Goal: Information Seeking & Learning: Learn about a topic

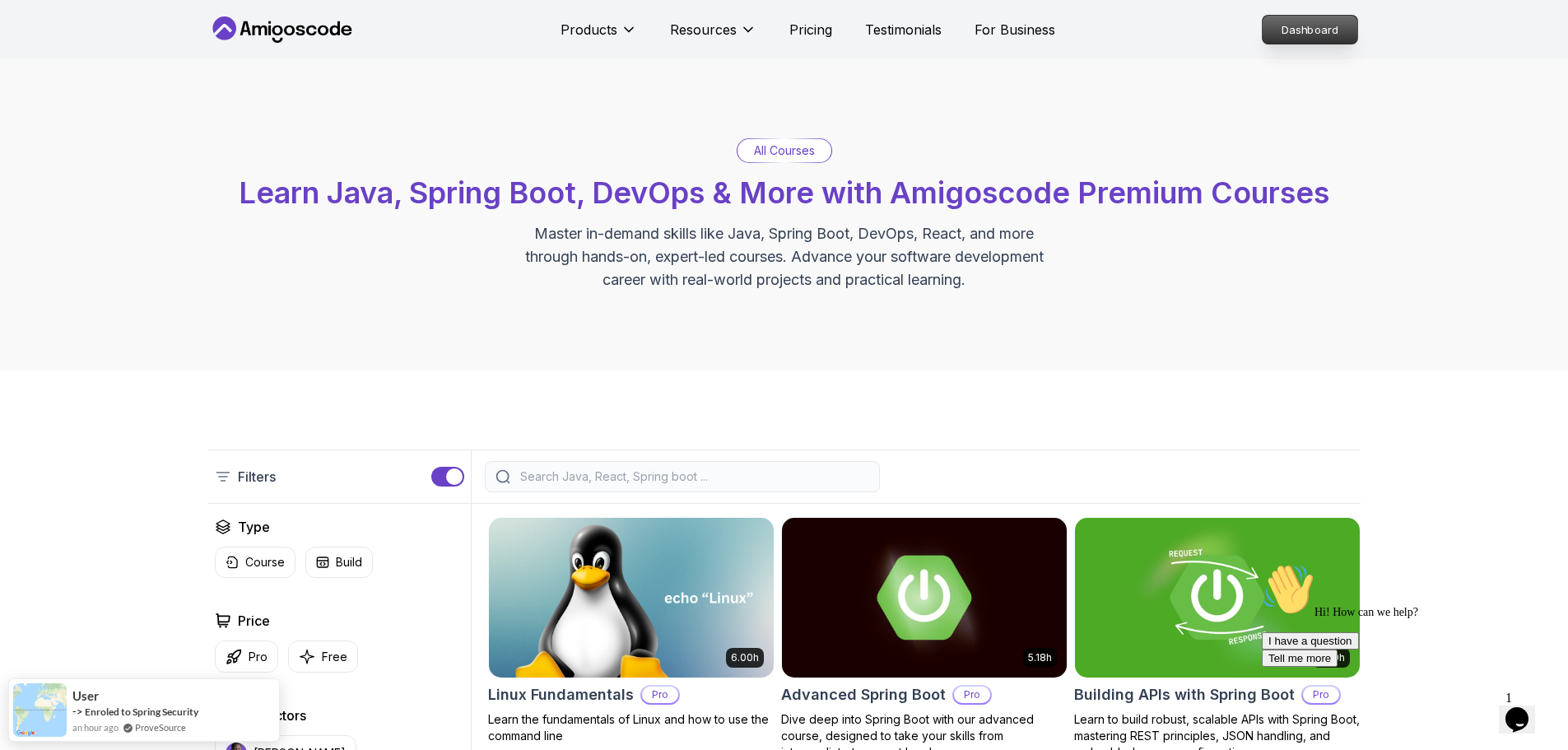
click at [1294, 27] on p "Dashboard" at bounding box center [1310, 30] width 94 height 28
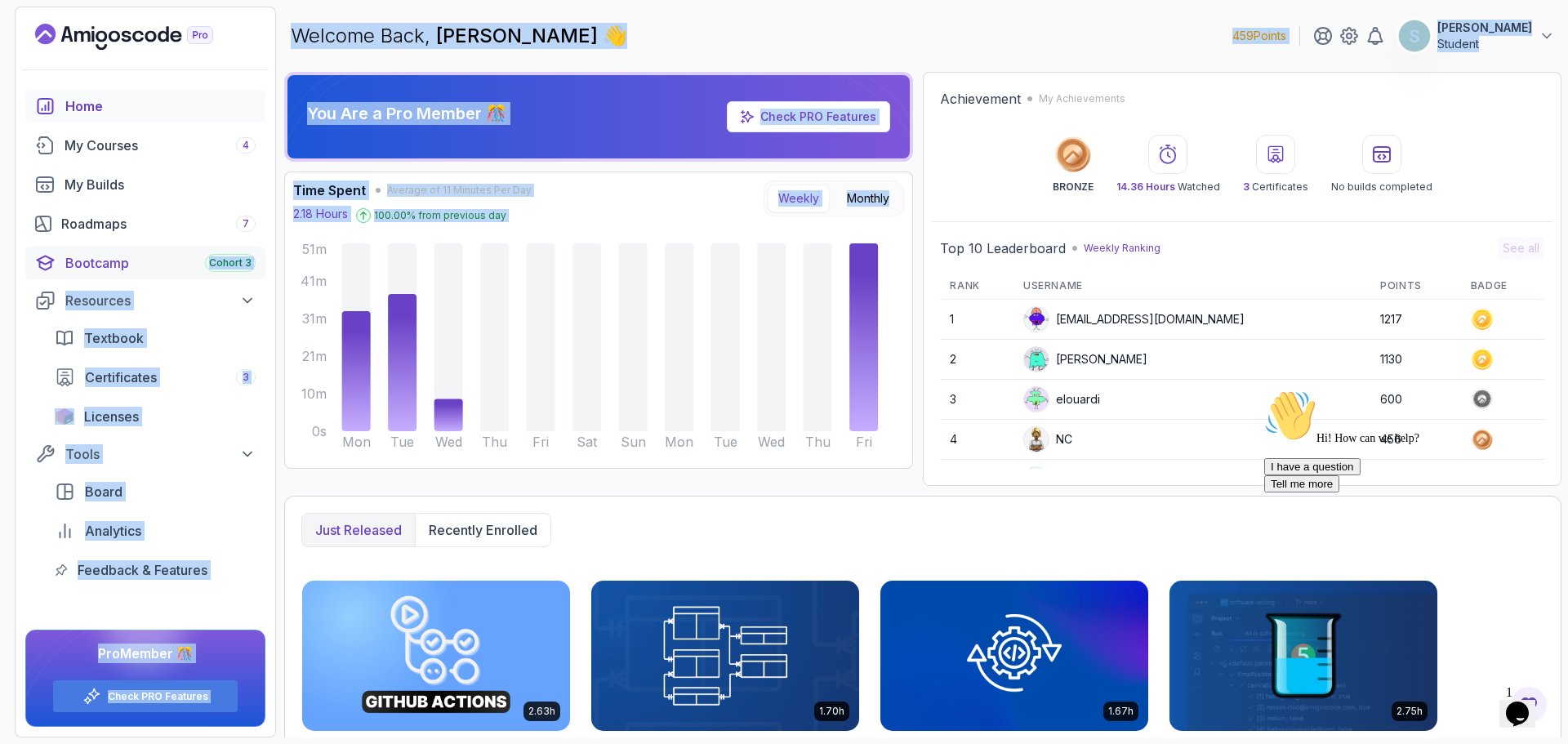
drag, startPoint x: 341, startPoint y: 427, endPoint x: 193, endPoint y: 250, distance: 230.7
click at [193, 250] on section "459 Points [PERSON_NAME] Student Home My Courses 4 My Builds Roadmaps 7 Bootcam…" at bounding box center [784, 372] width 1568 height 744
click at [473, 527] on p "Recently enrolled" at bounding box center [483, 529] width 108 height 19
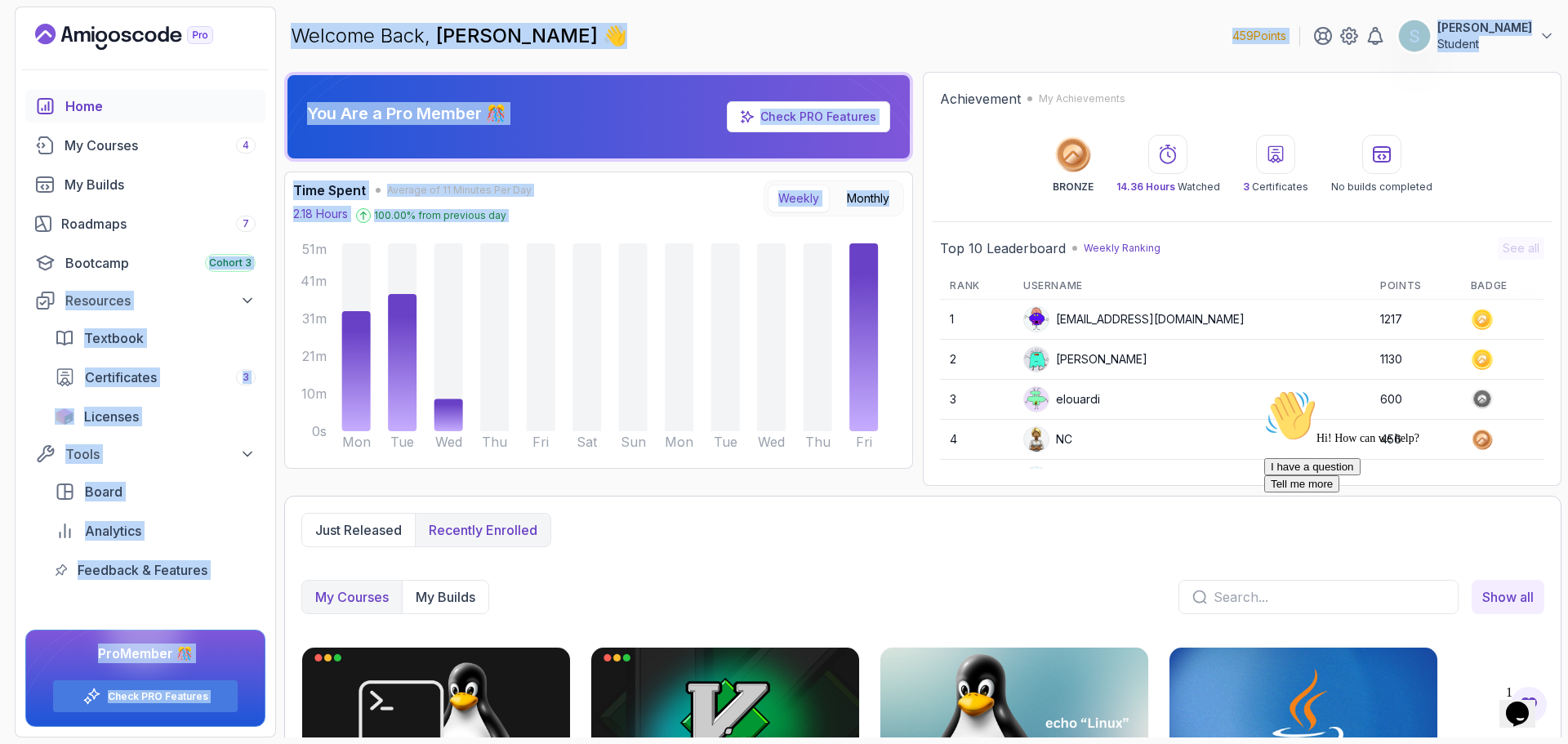
scroll to position [139, 0]
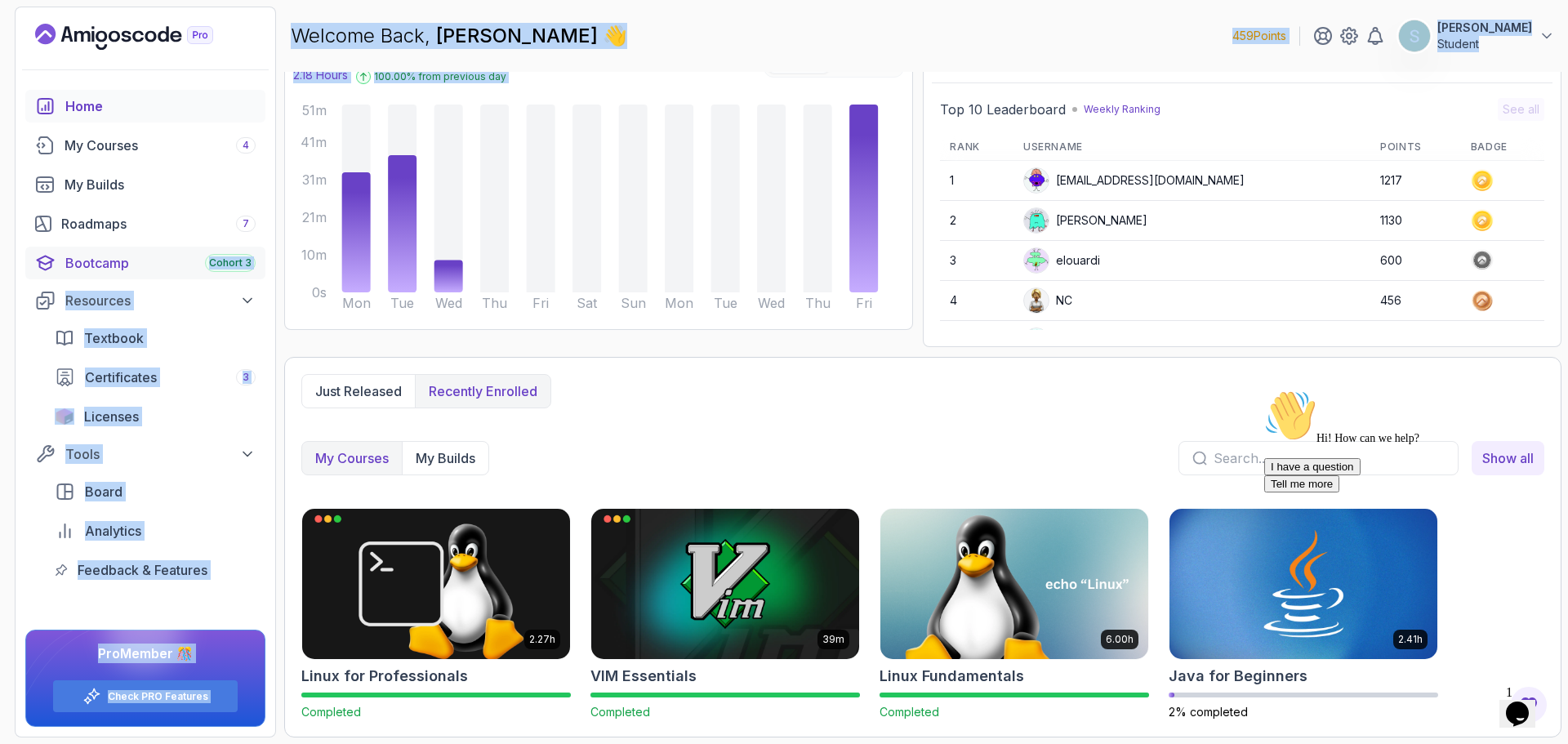
click at [125, 265] on div "Bootcamp Cohort 3" at bounding box center [160, 262] width 190 height 19
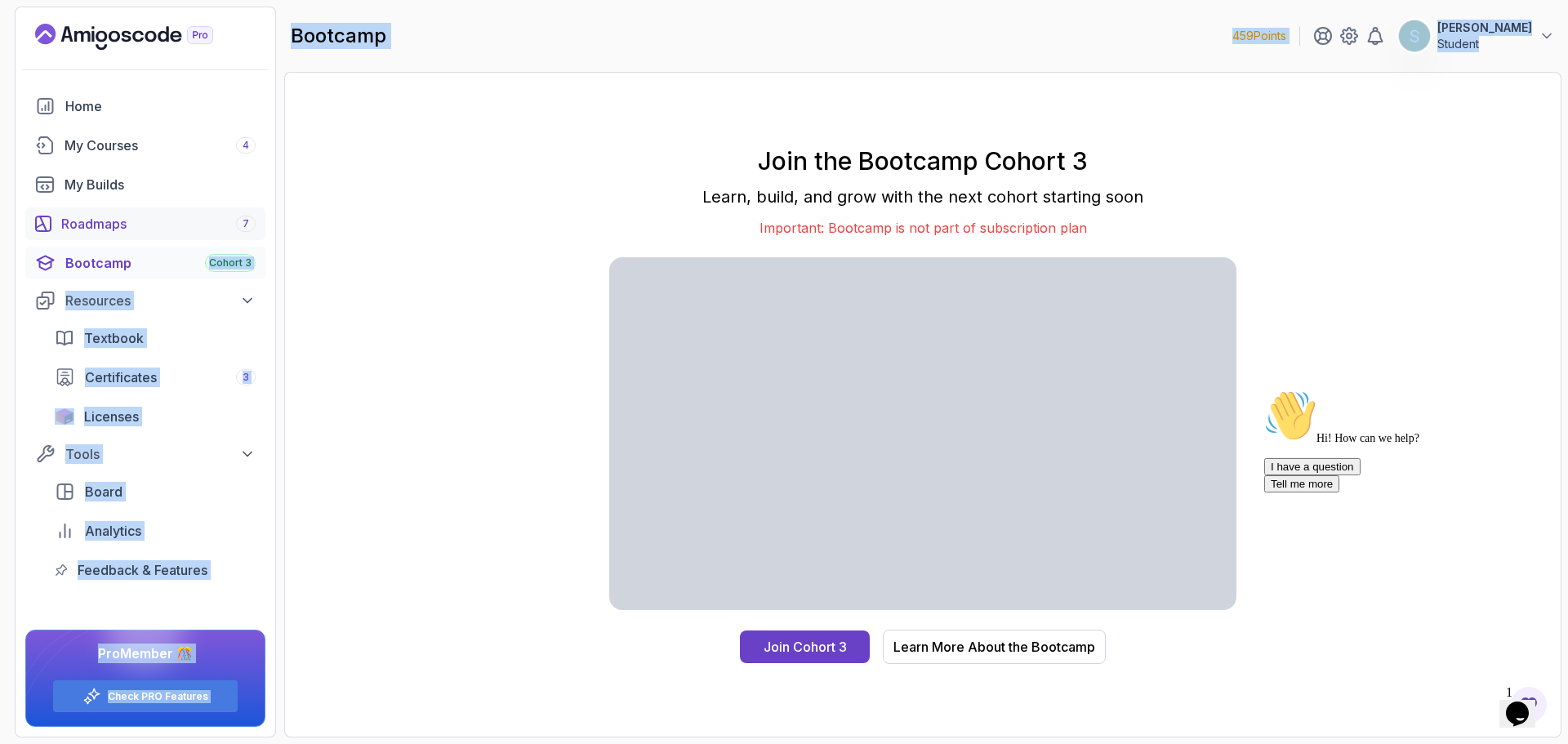
click at [151, 220] on div "Roadmaps 7" at bounding box center [159, 223] width 194 height 19
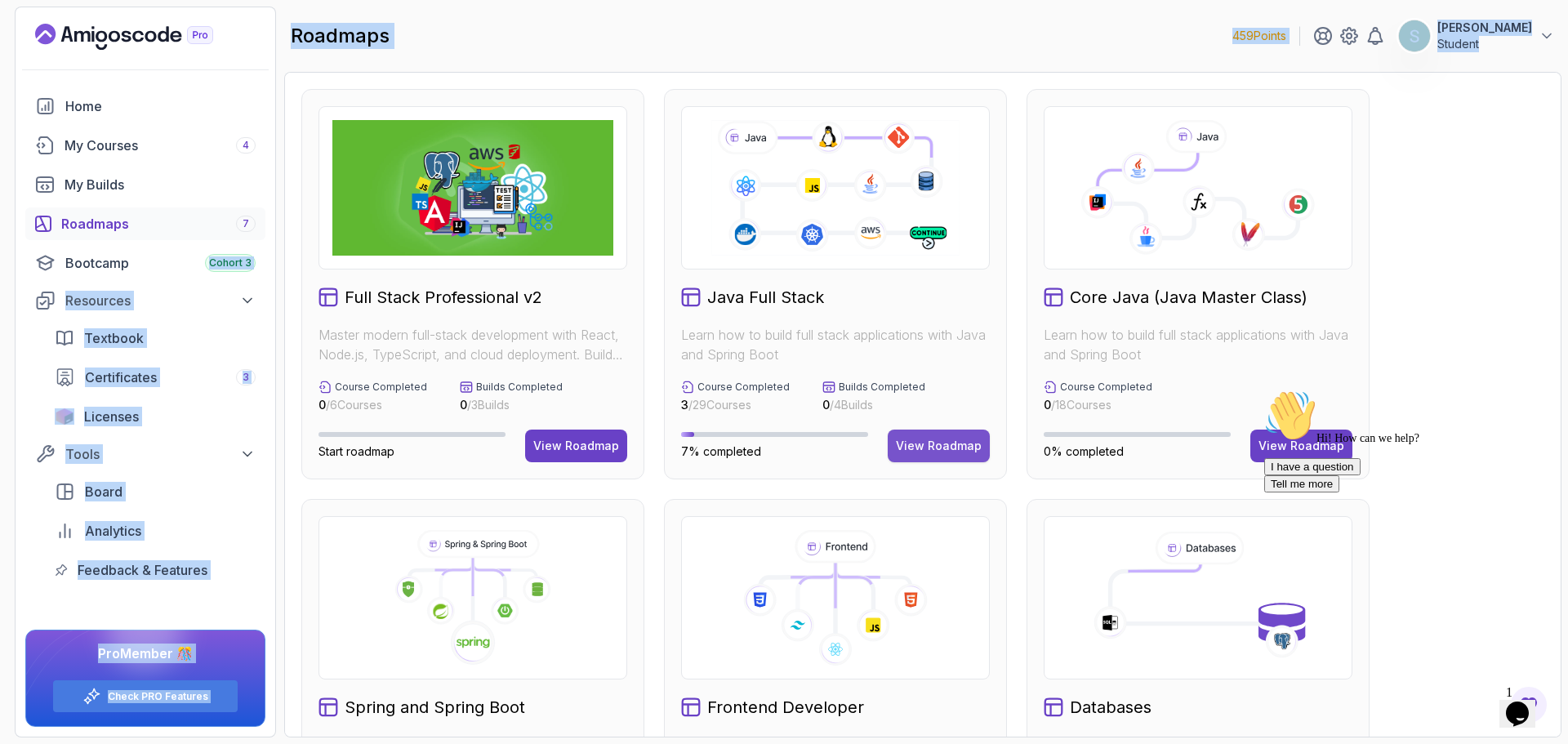
click at [933, 446] on div "View Roadmap" at bounding box center [939, 446] width 86 height 17
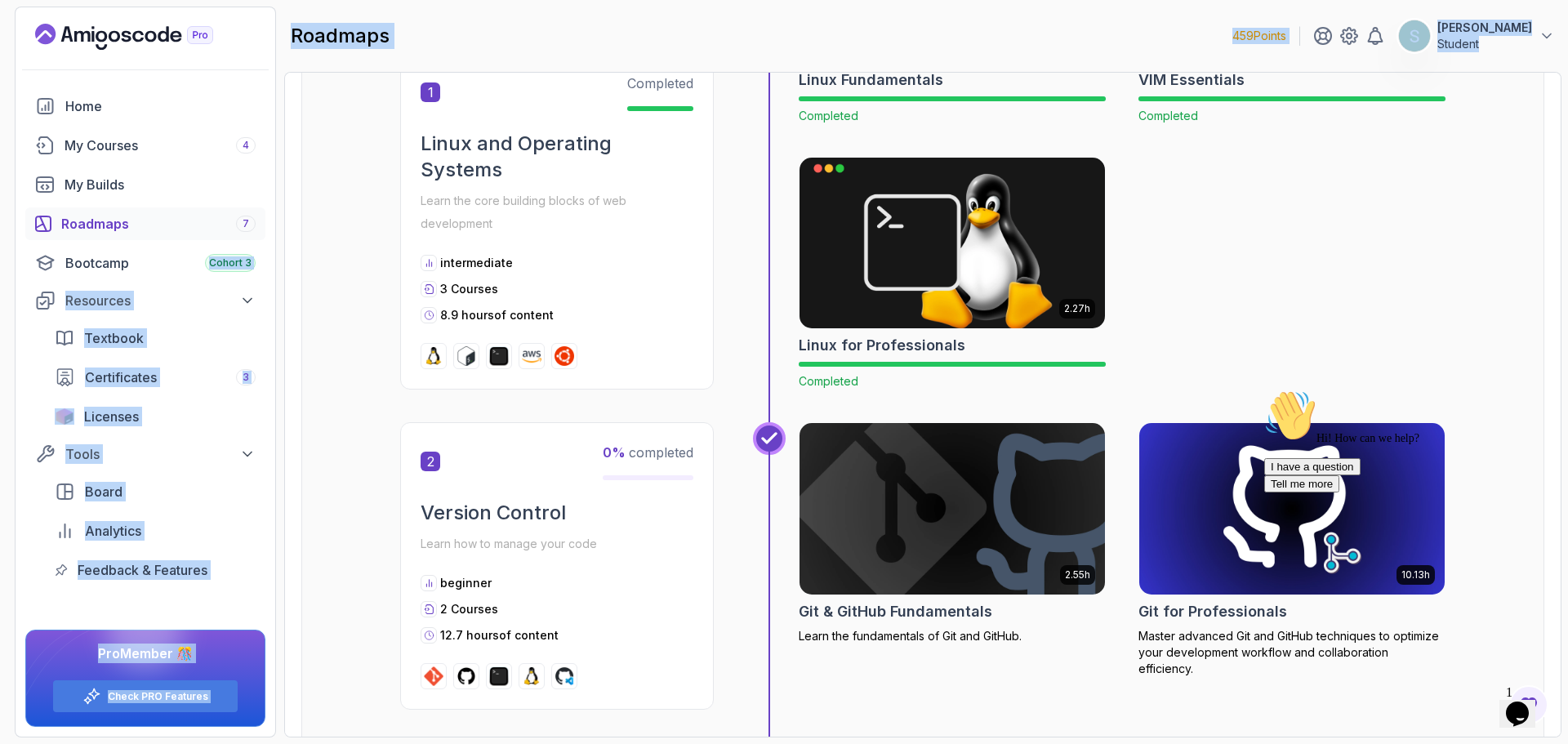
scroll to position [650, 0]
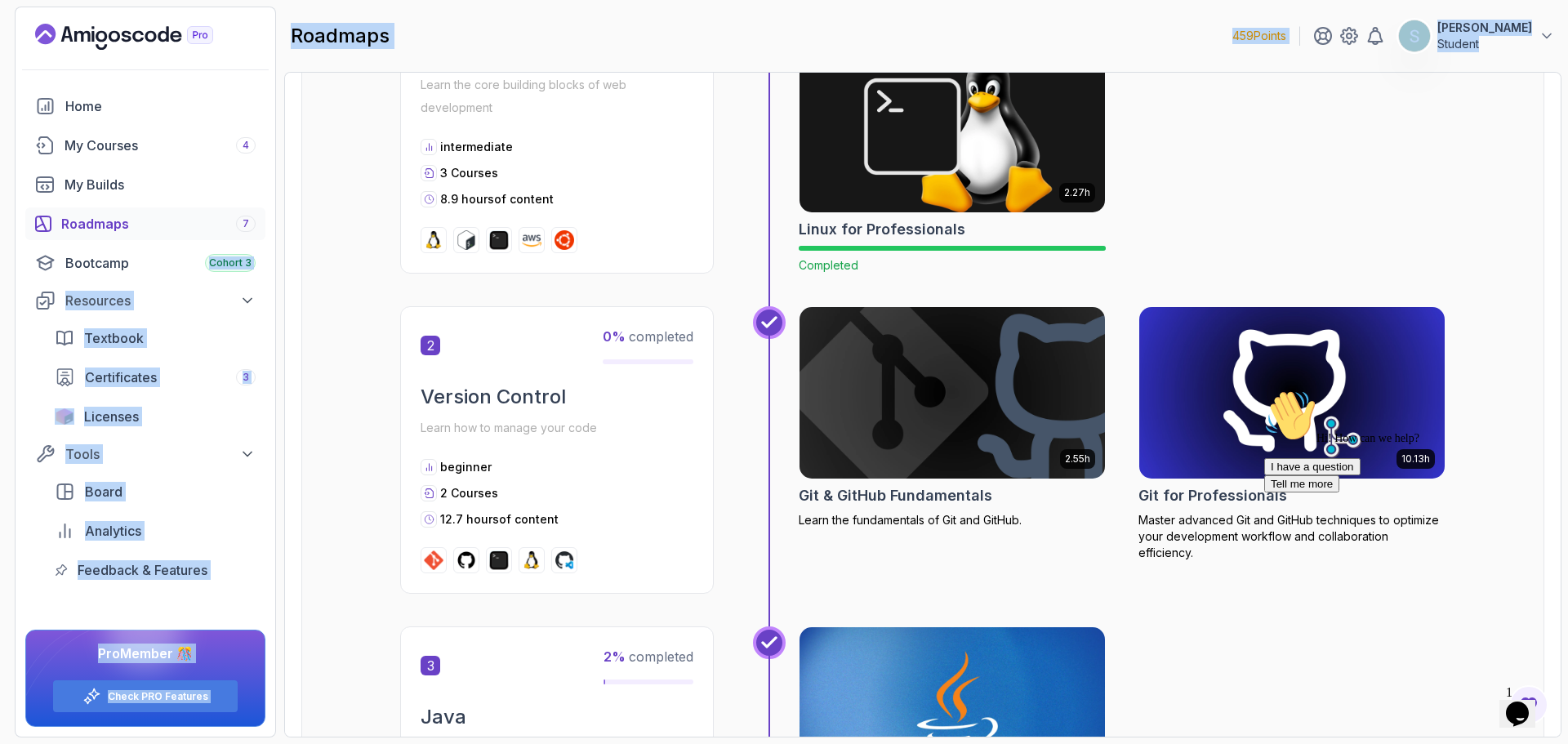
click at [990, 416] on img at bounding box center [953, 393] width 321 height 180
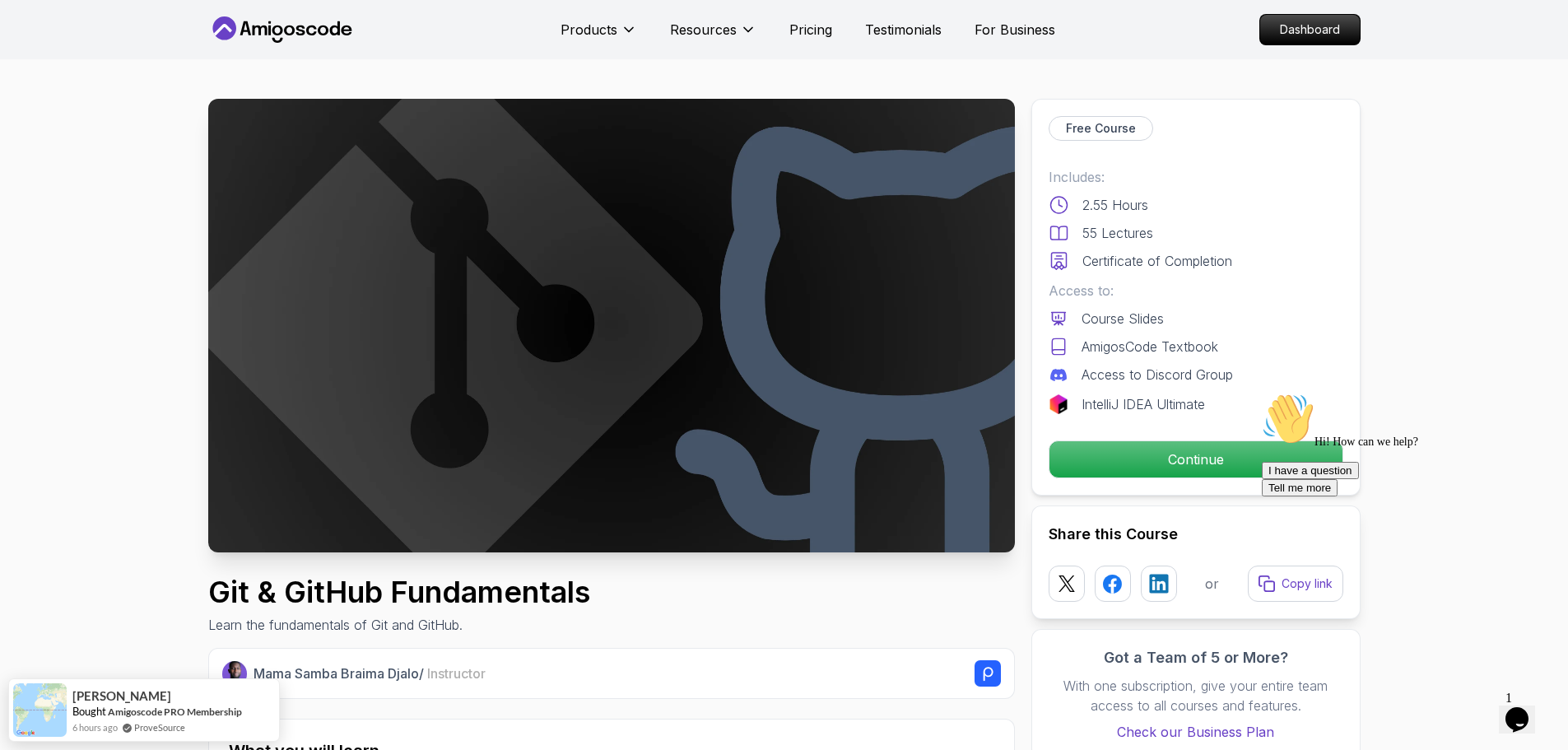
click at [1144, 461] on p "Continue" at bounding box center [1195, 459] width 278 height 34
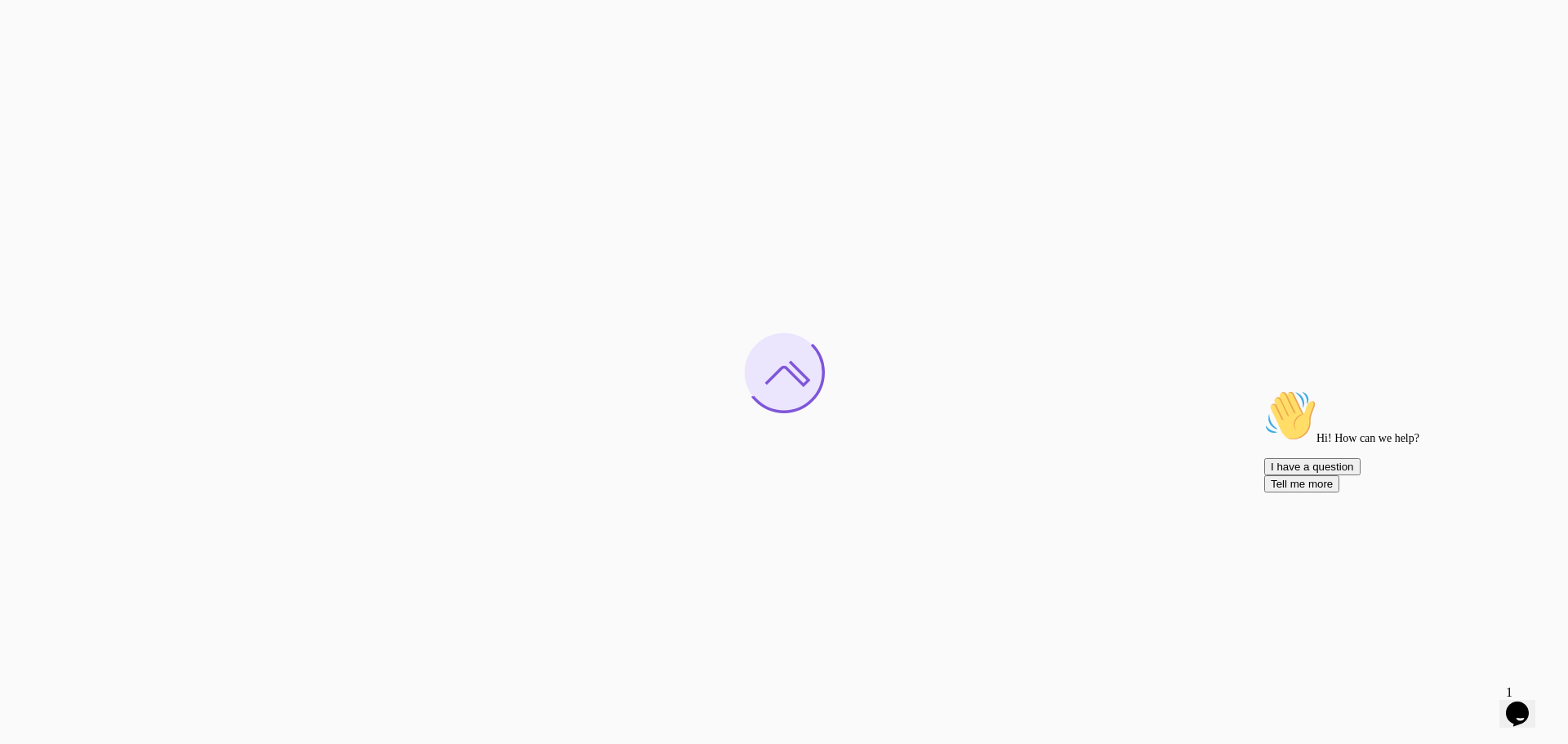
click at [1264, 390] on icon "Chat attention grabber" at bounding box center [1264, 390] width 0 height 0
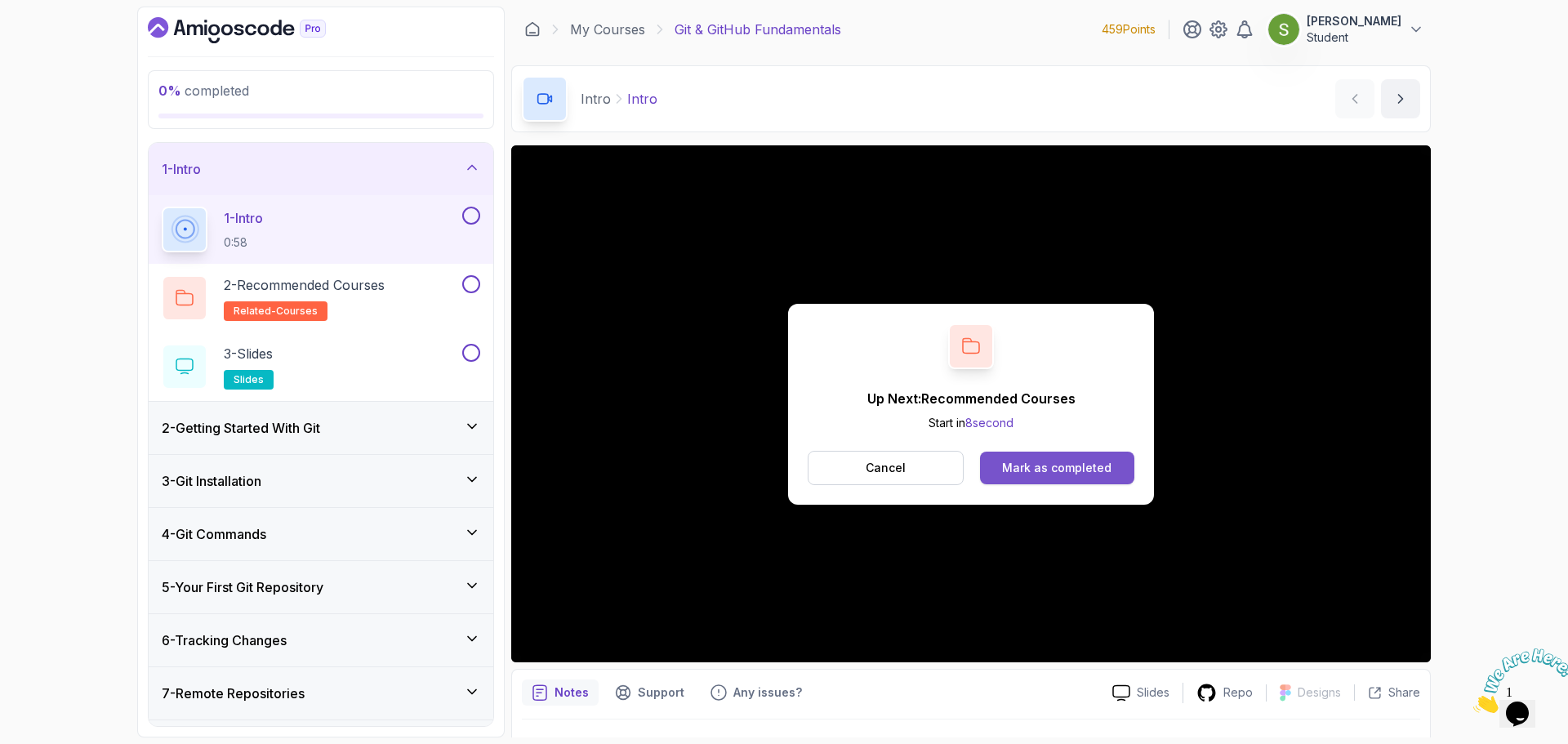
click at [1100, 474] on div "Mark as completed" at bounding box center [1056, 468] width 109 height 17
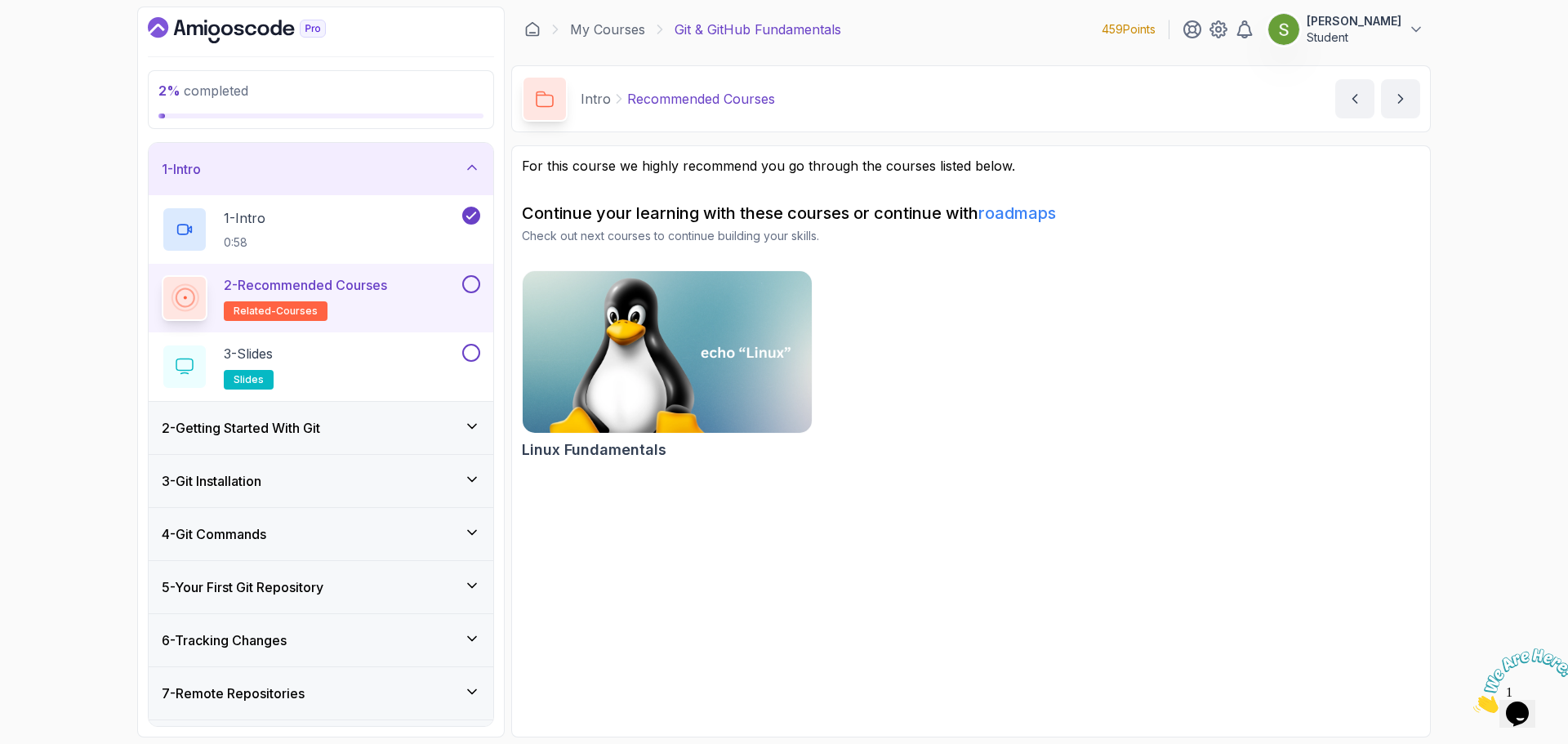
click at [480, 282] on button at bounding box center [471, 284] width 18 height 18
click at [412, 356] on div "3 - Slides slides" at bounding box center [310, 367] width 297 height 46
